Goal: Task Accomplishment & Management: Complete application form

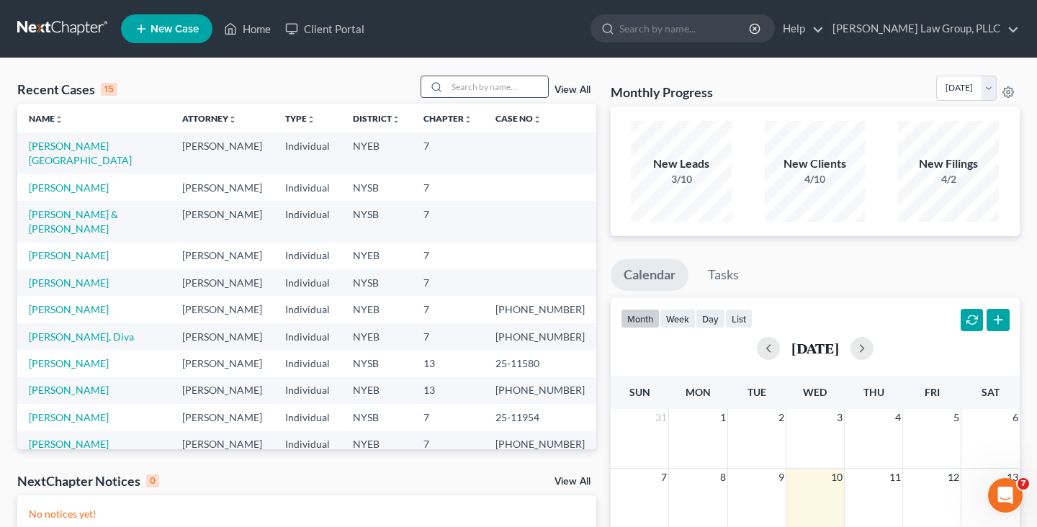
click at [493, 86] on input "search" at bounding box center [497, 86] width 101 height 21
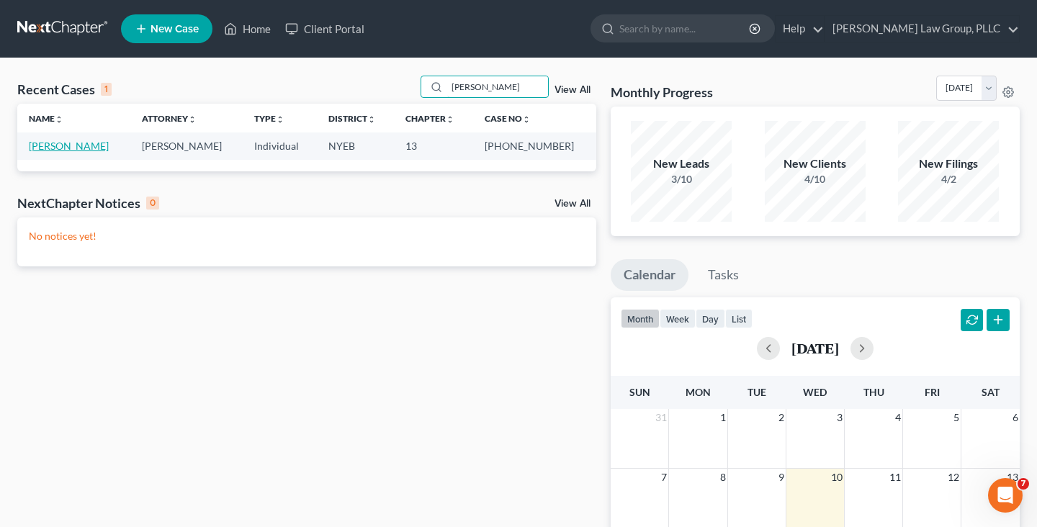
type input "[PERSON_NAME]"
click at [78, 143] on link "[PERSON_NAME]" at bounding box center [69, 146] width 80 height 12
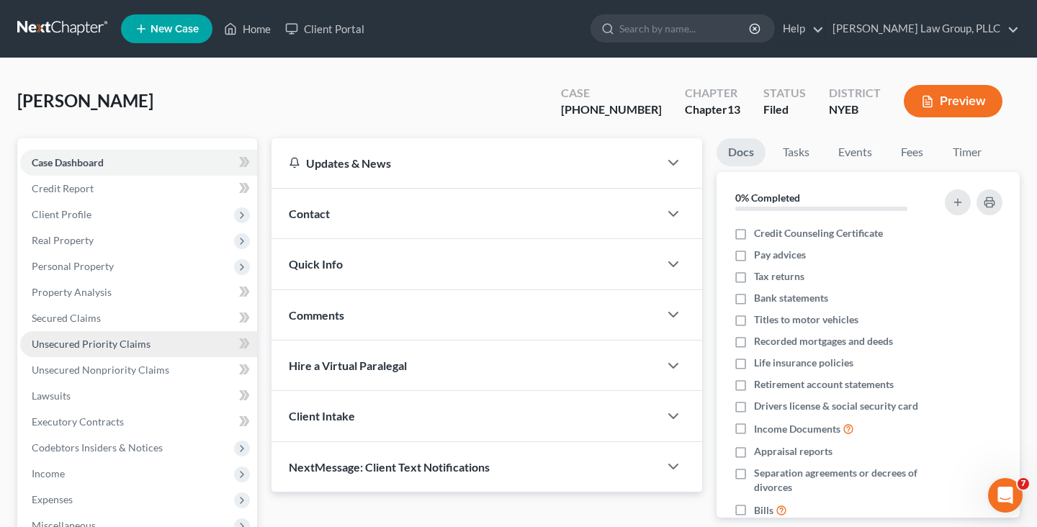
click at [160, 344] on link "Unsecured Priority Claims" at bounding box center [138, 344] width 237 height 26
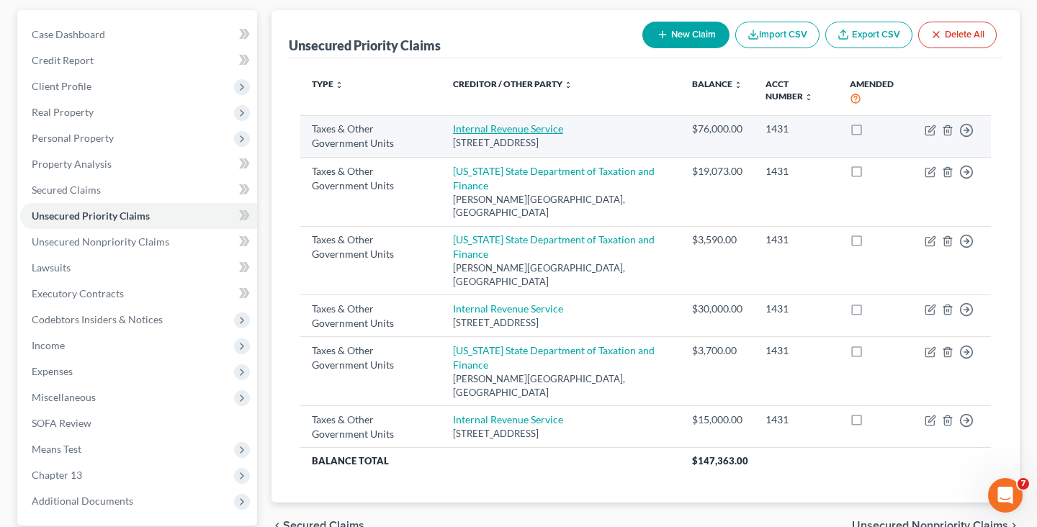
scroll to position [132, 0]
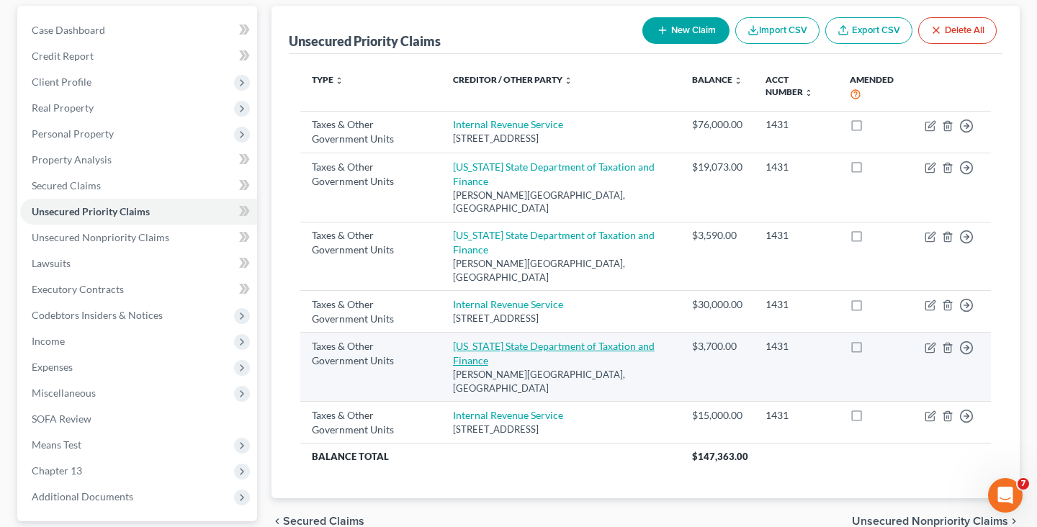
click at [495, 340] on link "[US_STATE] State Department of Taxation and Finance" at bounding box center [554, 353] width 202 height 27
select select "2"
select select "35"
select select "0"
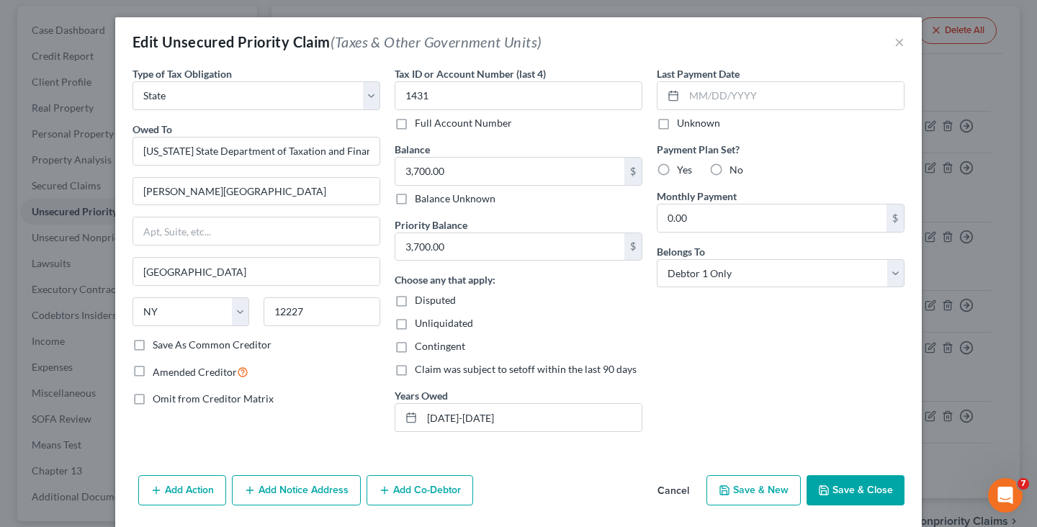
click at [667, 495] on button "Cancel" at bounding box center [673, 491] width 55 height 29
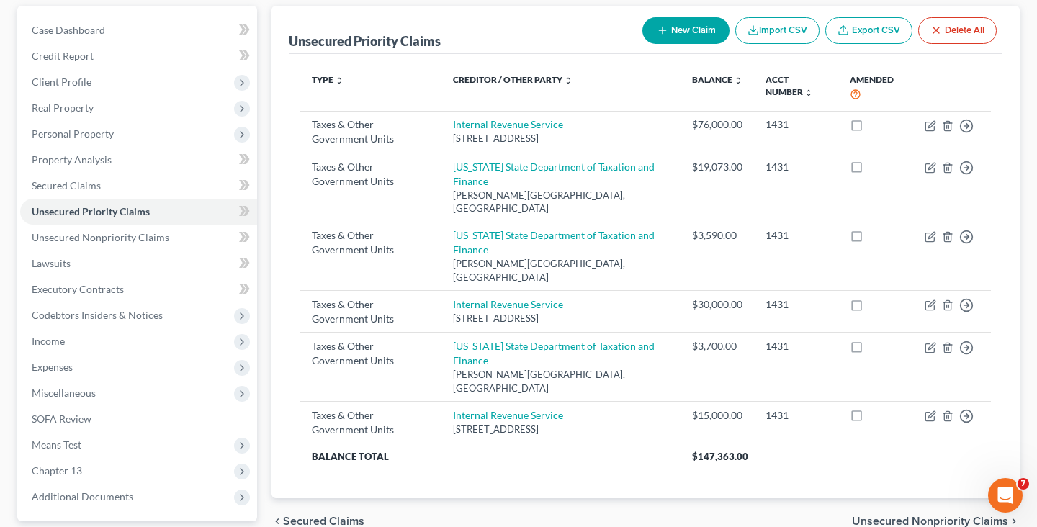
scroll to position [0, 0]
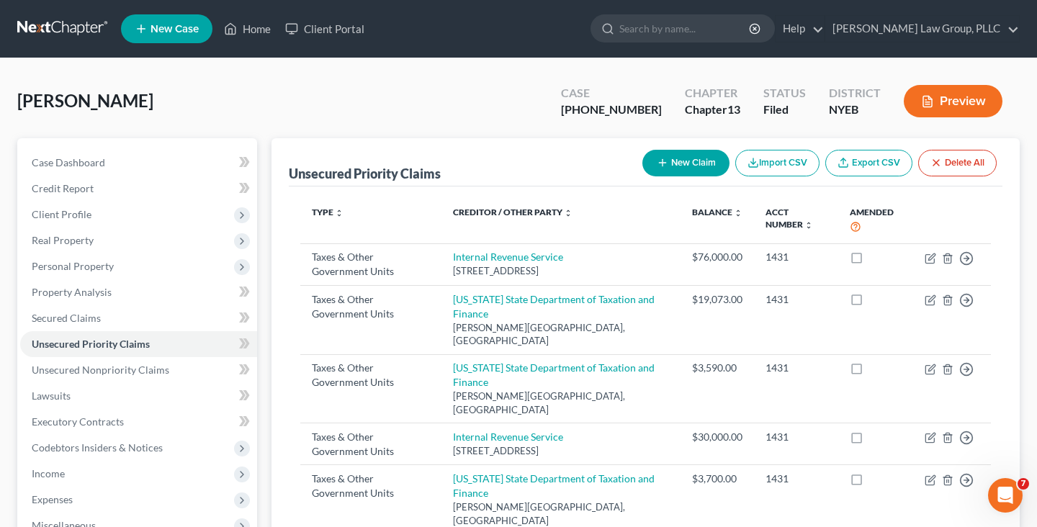
click at [83, 17] on link at bounding box center [63, 29] width 92 height 26
